Goal: Navigation & Orientation: Find specific page/section

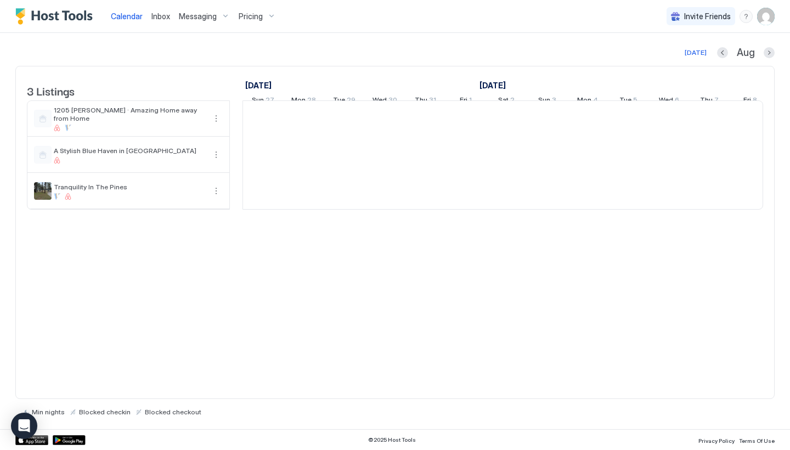
scroll to position [0, 609]
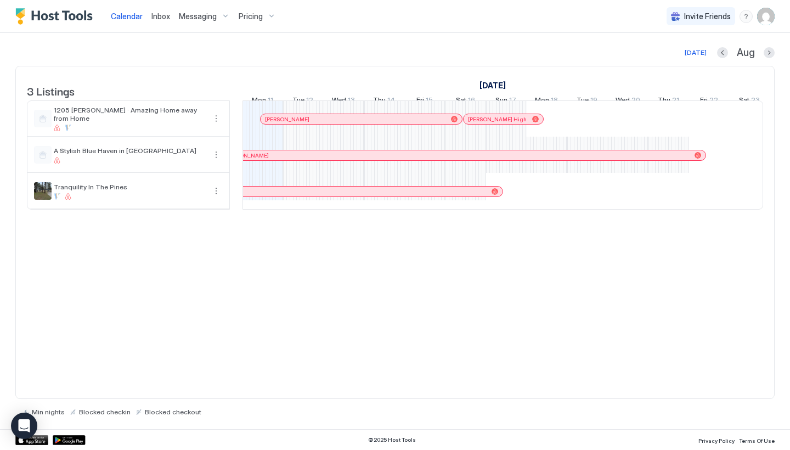
click at [762, 14] on img "User profile" at bounding box center [766, 17] width 18 height 18
click at [654, 57] on span "Settings" at bounding box center [667, 61] width 30 height 10
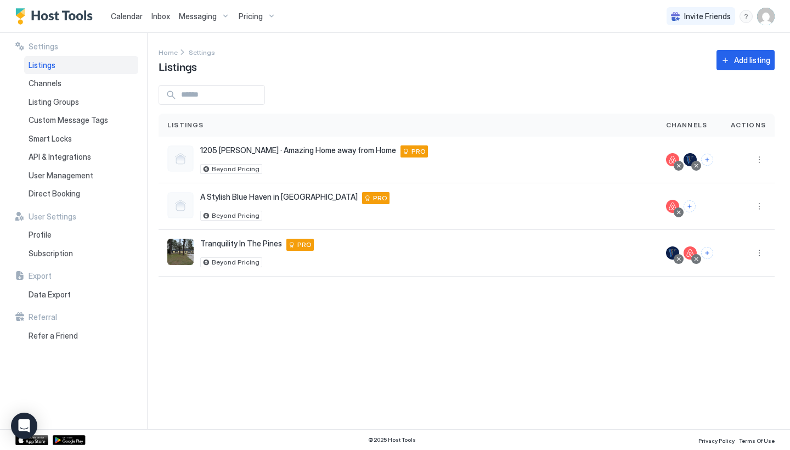
click at [59, 61] on div "Listings" at bounding box center [81, 65] width 114 height 19
click at [202, 51] on span "Settings" at bounding box center [202, 52] width 26 height 8
click at [55, 60] on span "Listings" at bounding box center [42, 65] width 27 height 10
click at [49, 63] on span "Listings" at bounding box center [42, 65] width 27 height 10
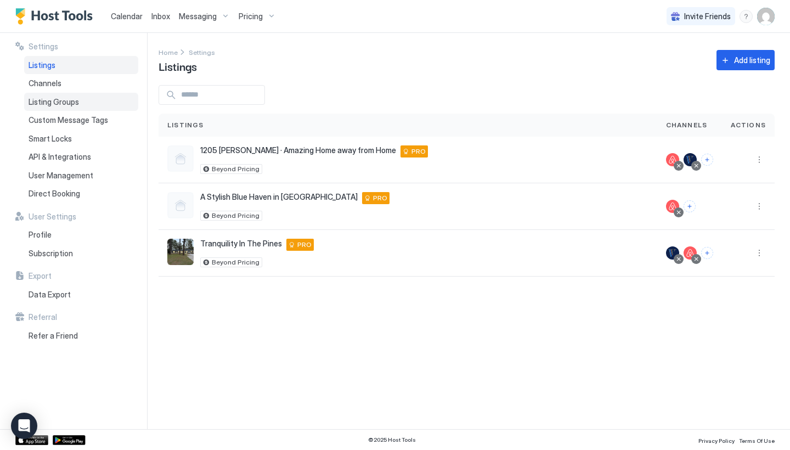
click at [61, 100] on span "Listing Groups" at bounding box center [54, 102] width 50 height 10
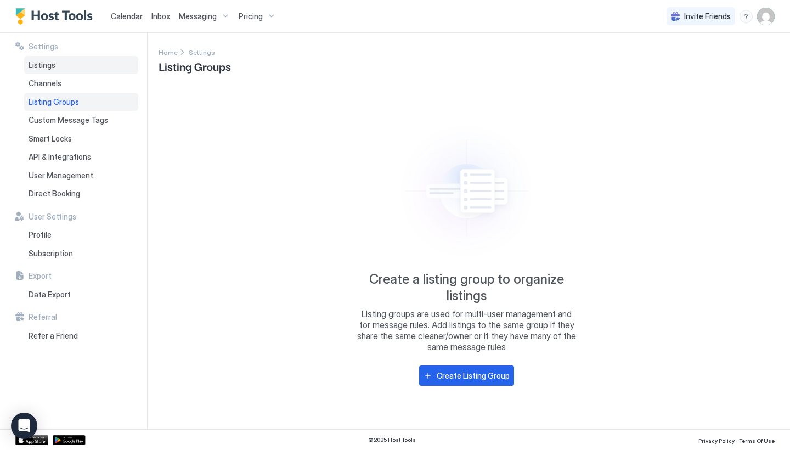
click at [41, 60] on span "Listings" at bounding box center [42, 65] width 27 height 10
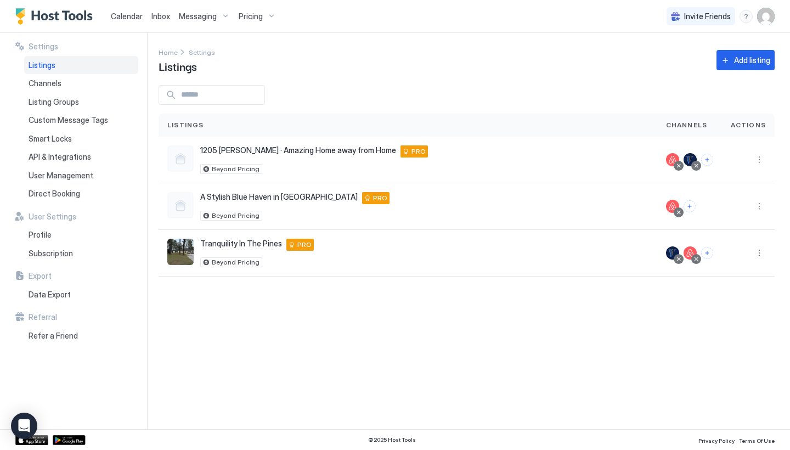
click at [268, 14] on div "Pricing" at bounding box center [257, 16] width 46 height 19
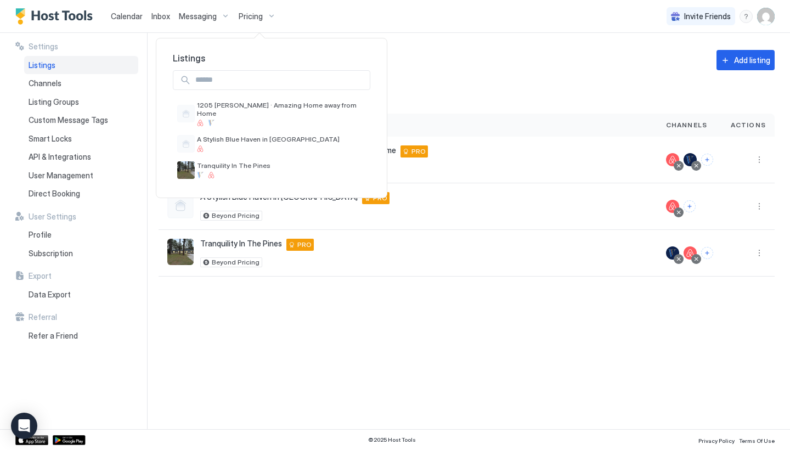
click at [268, 14] on div at bounding box center [395, 225] width 790 height 450
